Goal: Task Accomplishment & Management: Use online tool/utility

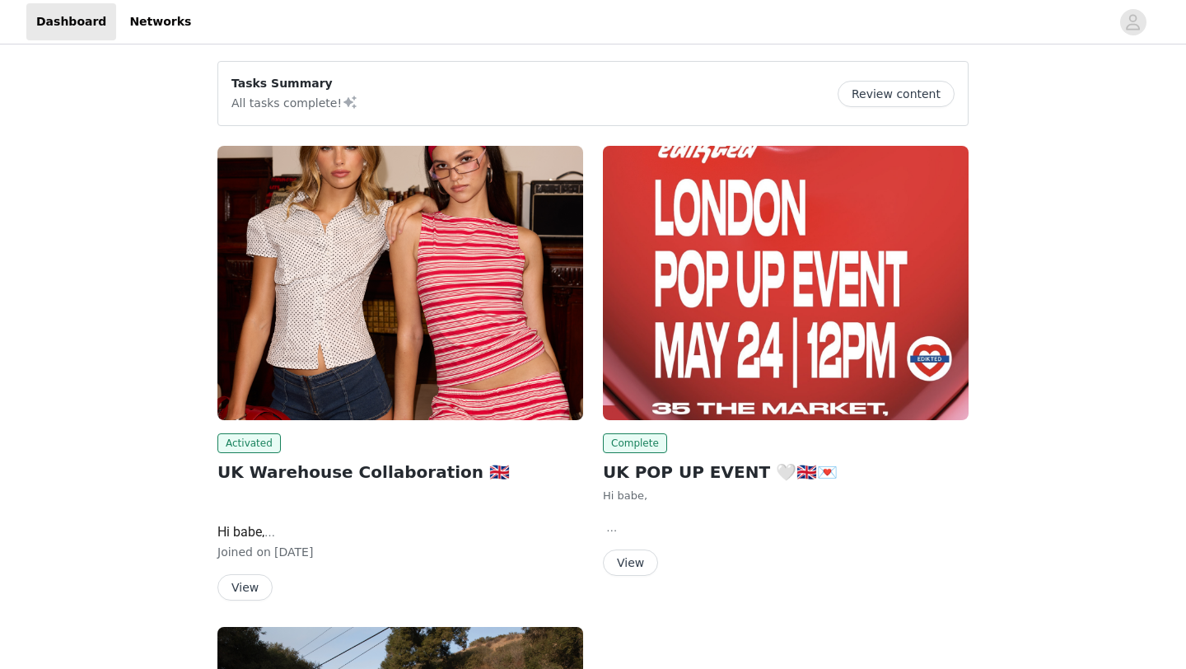
click at [250, 580] on button "View" at bounding box center [244, 587] width 55 height 26
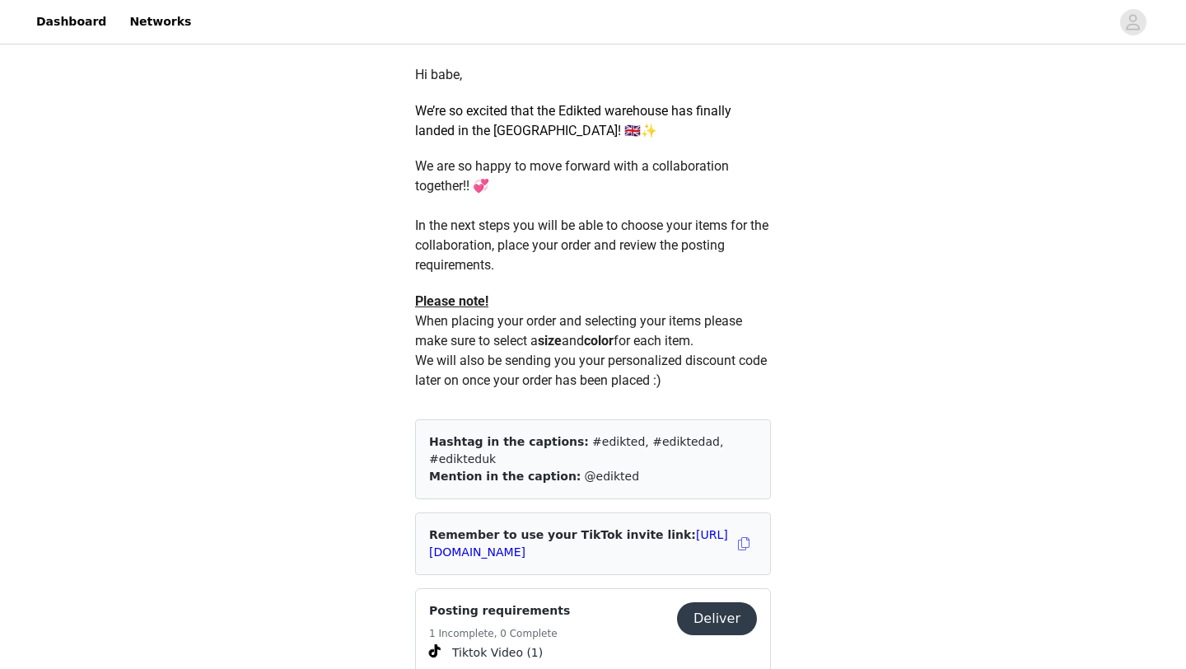
scroll to position [730, 0]
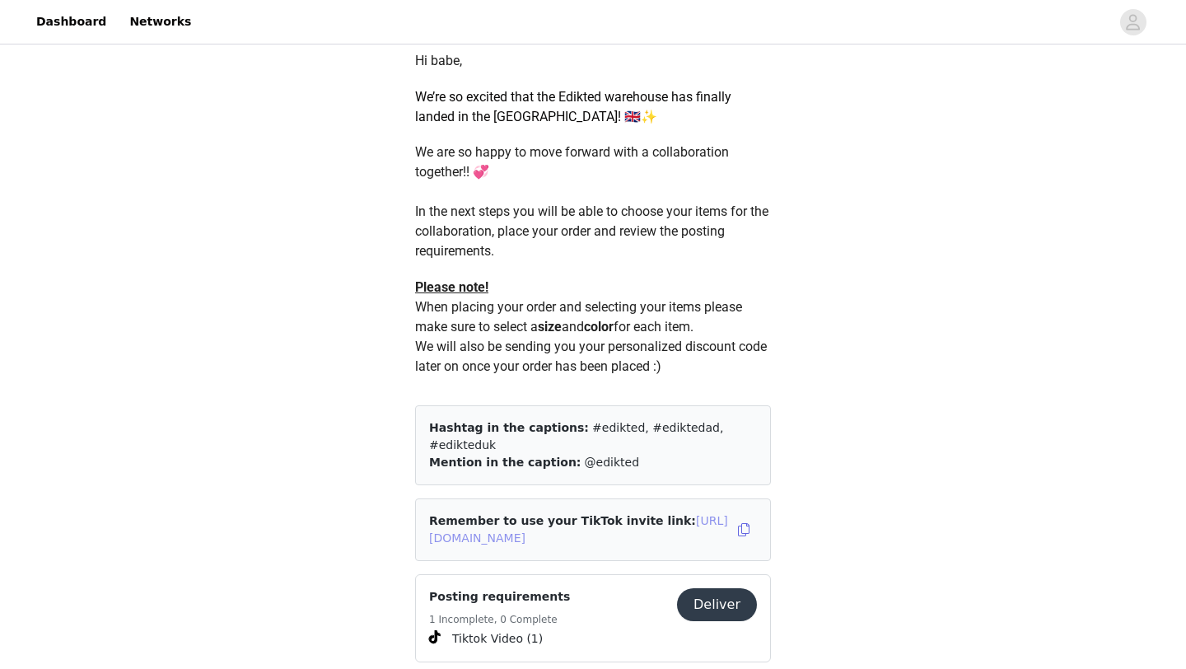
click at [540, 522] on link "[URL][DOMAIN_NAME]" at bounding box center [578, 529] width 299 height 30
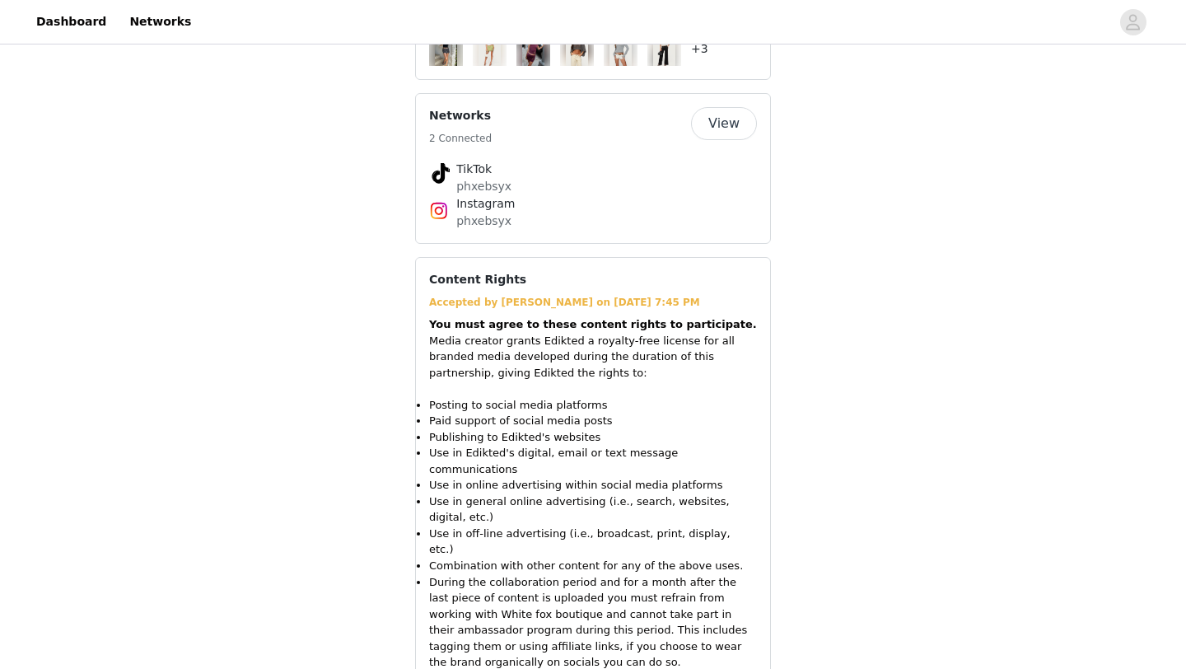
scroll to position [1526, 0]
